Goal: Task Accomplishment & Management: Use online tool/utility

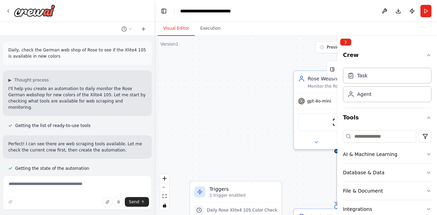
scroll to position [896, 0]
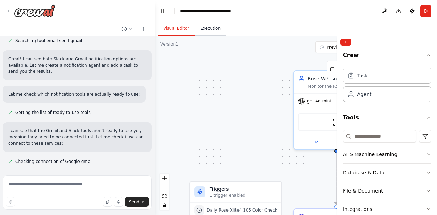
click at [206, 34] on button "Execution" at bounding box center [210, 28] width 31 height 15
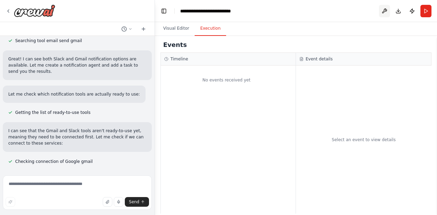
click at [380, 13] on button at bounding box center [384, 11] width 11 height 12
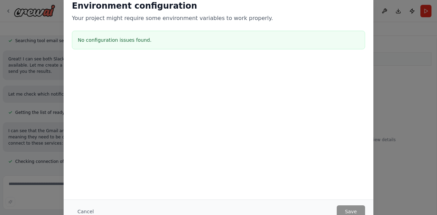
click at [391, 52] on div "Environment configuration Your project might require some environment variables…" at bounding box center [218, 107] width 437 height 215
click at [83, 208] on button "Cancel" at bounding box center [85, 212] width 27 height 12
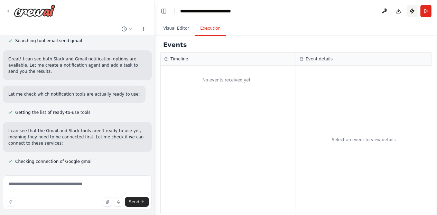
click at [409, 11] on button "Publish" at bounding box center [412, 11] width 11 height 12
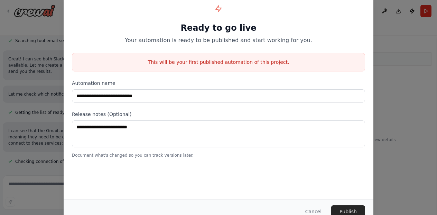
click at [318, 208] on button "Cancel" at bounding box center [313, 212] width 27 height 12
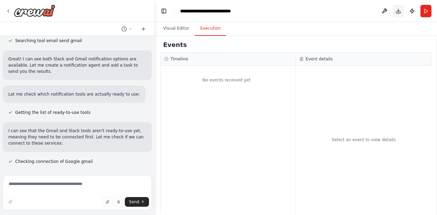
click at [396, 12] on button "Download" at bounding box center [398, 11] width 11 height 12
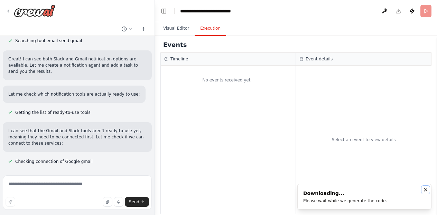
click at [426, 192] on icon "Notifications (F8)" at bounding box center [426, 190] width 6 height 6
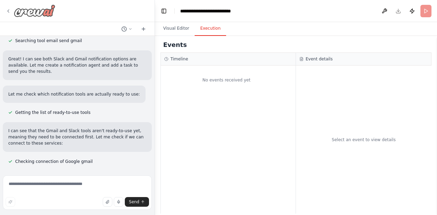
click at [7, 11] on icon at bounding box center [9, 11] width 6 height 6
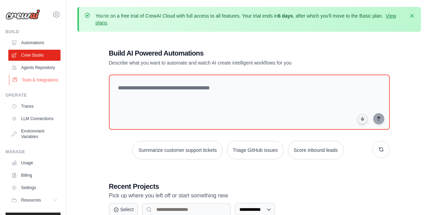
scroll to position [31, 0]
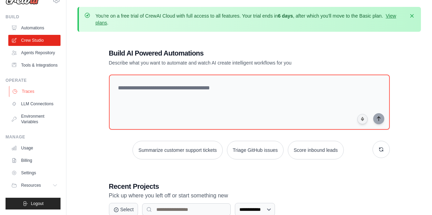
click at [33, 86] on link "Traces" at bounding box center [35, 91] width 52 height 11
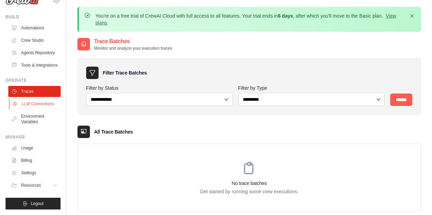
scroll to position [31, 0]
click at [35, 146] on link "Usage" at bounding box center [35, 148] width 52 height 11
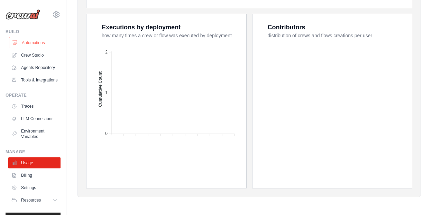
click at [35, 48] on link "Automations" at bounding box center [35, 42] width 52 height 11
click at [35, 51] on link "Crew Studio" at bounding box center [35, 55] width 52 height 11
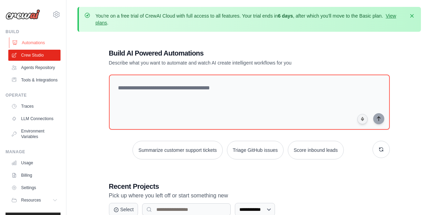
click at [34, 42] on link "Automations" at bounding box center [35, 42] width 52 height 11
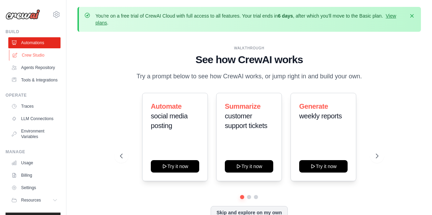
click at [35, 56] on link "Crew Studio" at bounding box center [35, 55] width 52 height 11
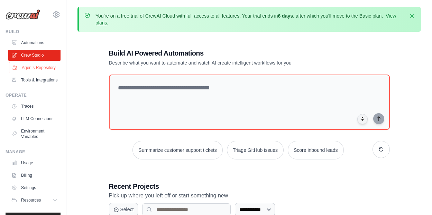
click at [35, 73] on link "Agents Repository" at bounding box center [35, 67] width 52 height 11
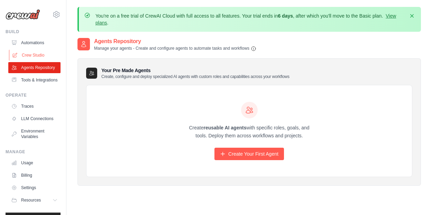
click at [36, 56] on link "Crew Studio" at bounding box center [35, 55] width 52 height 11
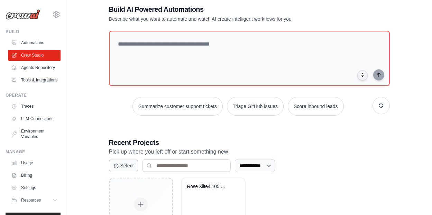
scroll to position [94, 0]
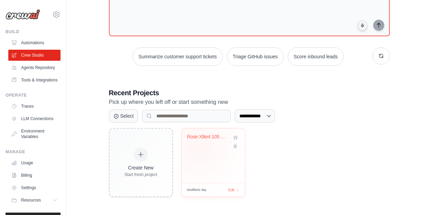
click at [198, 147] on div "Rose Xlite4 105 Color Monitor" at bounding box center [213, 142] width 52 height 16
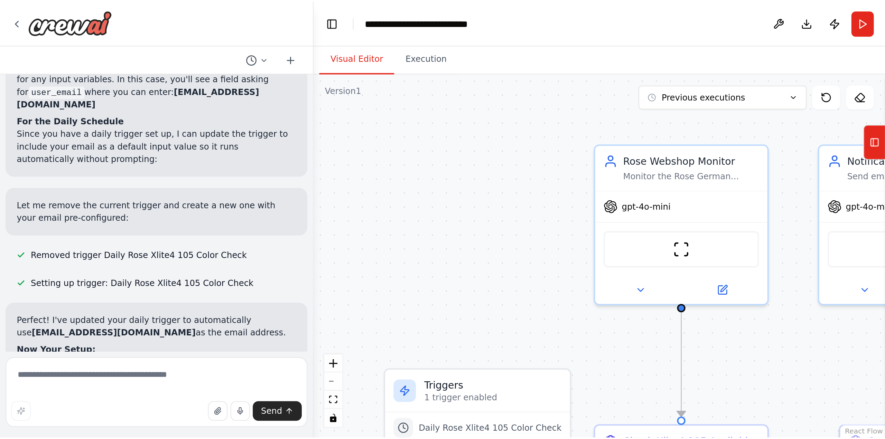
scroll to position [1560, 0]
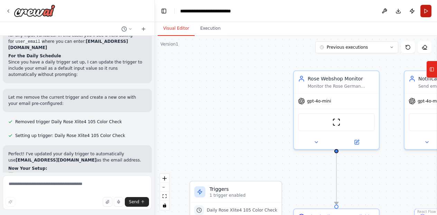
click at [428, 14] on button "Run" at bounding box center [425, 11] width 11 height 12
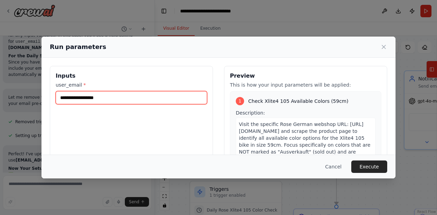
click at [193, 104] on input "user_email *" at bounding box center [131, 97] width 151 height 13
type input "**********"
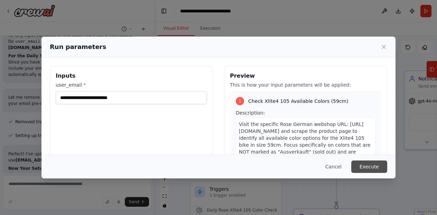
click at [362, 164] on button "Execute" at bounding box center [369, 167] width 36 height 12
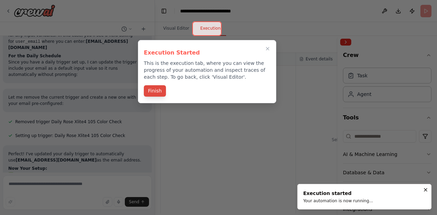
click at [155, 91] on button "Finish" at bounding box center [155, 90] width 22 height 11
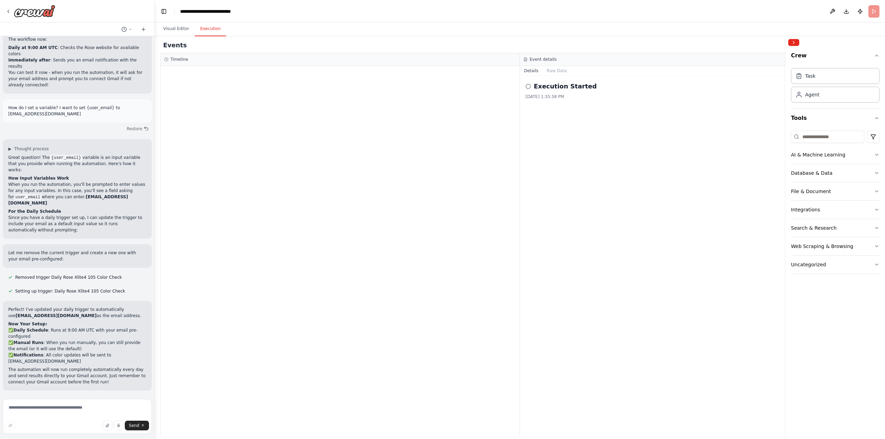
scroll to position [1336, 0]
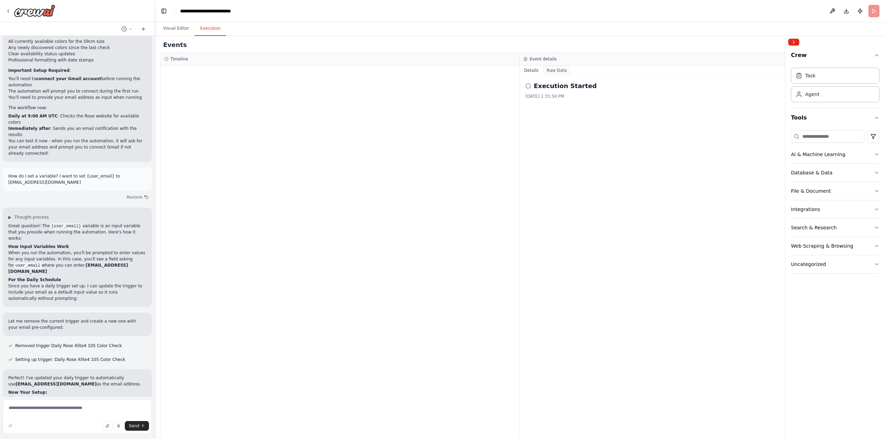
click at [437, 73] on button "Raw Data" at bounding box center [557, 71] width 28 height 10
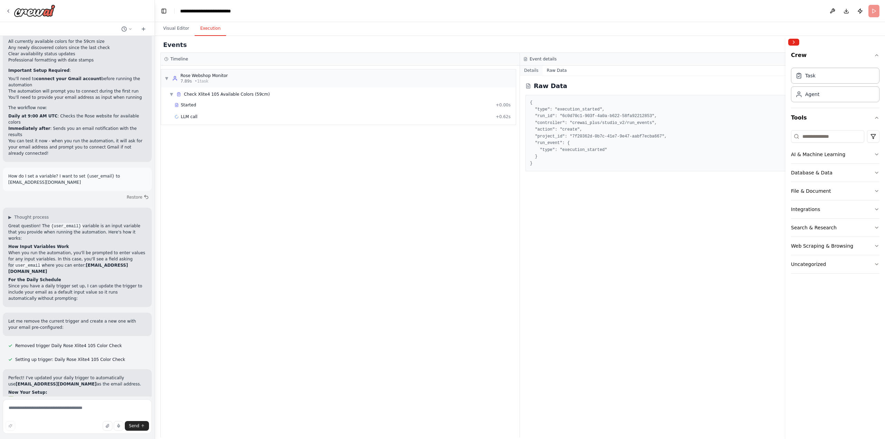
click at [437, 70] on button "Details" at bounding box center [531, 71] width 23 height 10
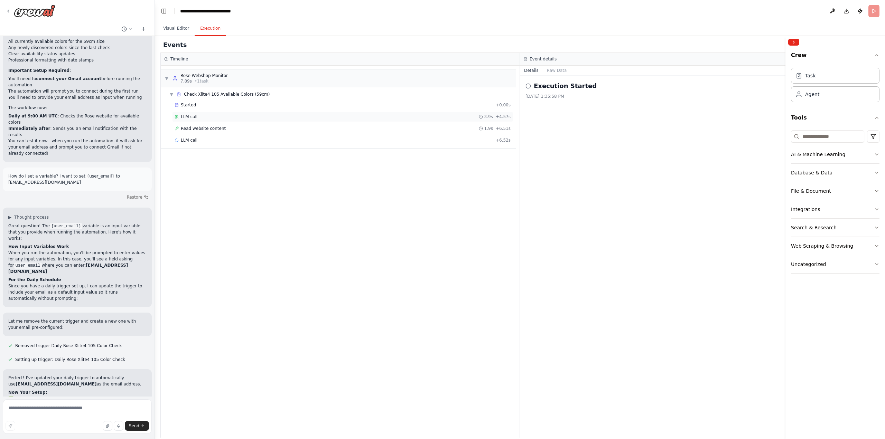
click at [196, 119] on div "LLM call 3.9s + 4.57s" at bounding box center [343, 117] width 336 height 6
click at [200, 126] on div "Read website content 1.9s + 6.51s" at bounding box center [342, 128] width 341 height 10
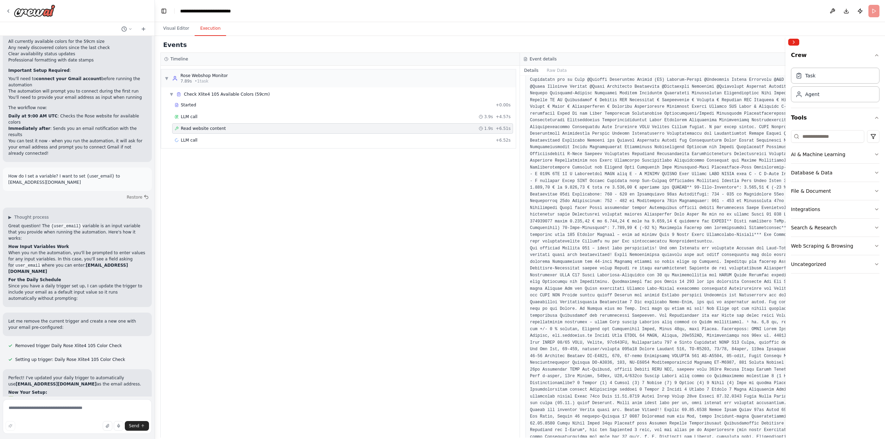
scroll to position [197, 0]
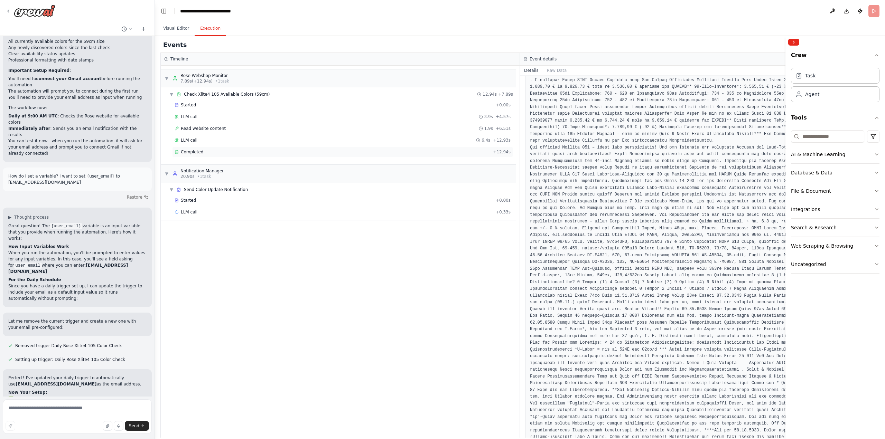
click at [194, 153] on span "Completed" at bounding box center [192, 152] width 22 height 6
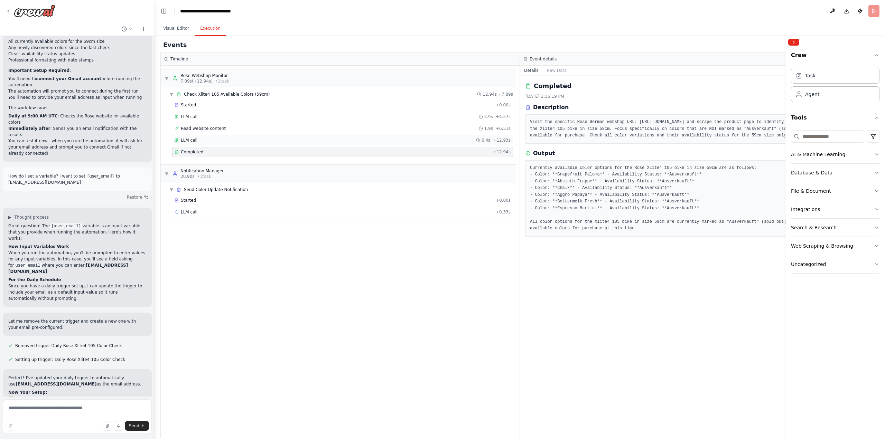
click at [196, 142] on div "LLM call 6.4s + 12.93s" at bounding box center [343, 141] width 336 height 6
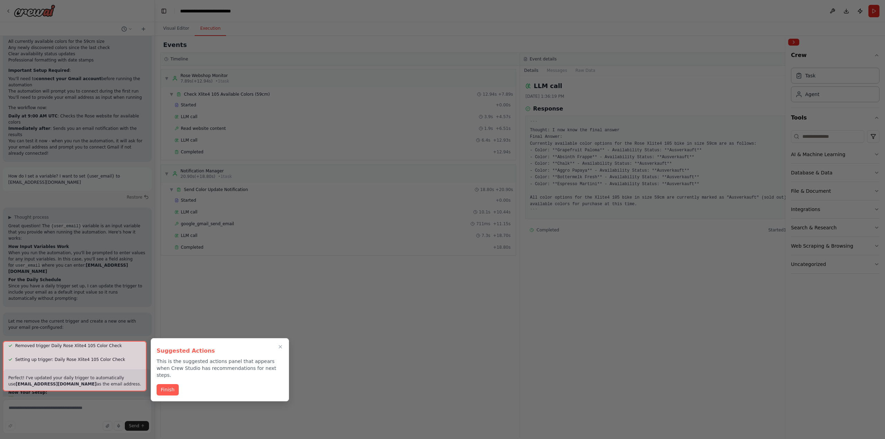
scroll to position [1392, 0]
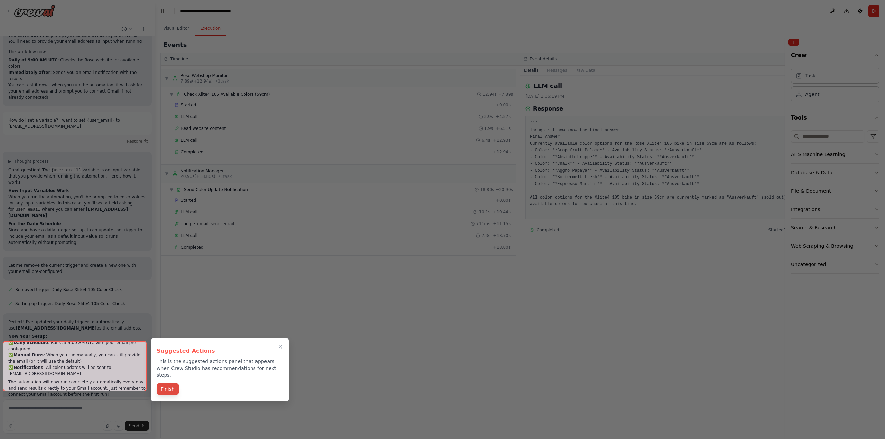
click at [172, 215] on button "Finish" at bounding box center [168, 389] width 22 height 11
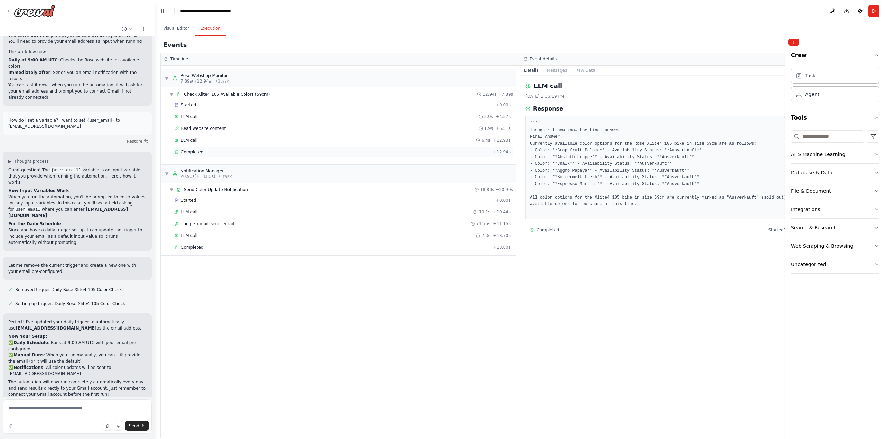
click at [207, 150] on div "Completed" at bounding box center [333, 152] width 316 height 6
